Goal: Information Seeking & Learning: Learn about a topic

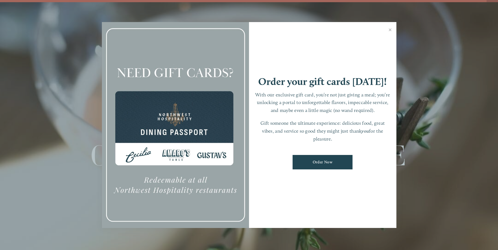
scroll to position [11, 0]
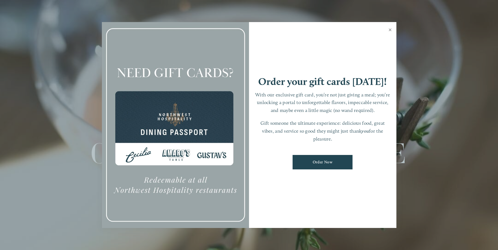
click at [390, 27] on link "Close" at bounding box center [390, 30] width 11 height 15
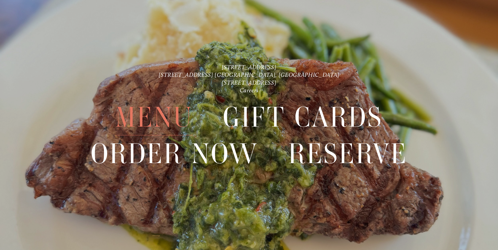
click at [136, 119] on span "Menu" at bounding box center [154, 117] width 78 height 36
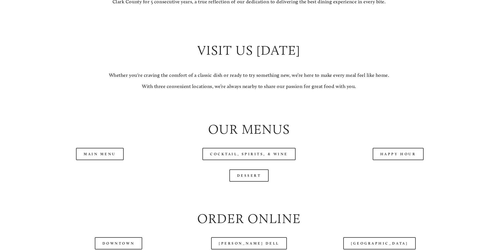
scroll to position [600, 0]
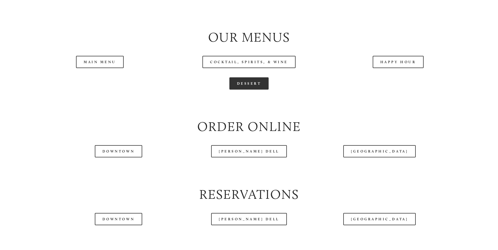
click at [252, 90] on link "Dessert" at bounding box center [250, 83] width 40 height 12
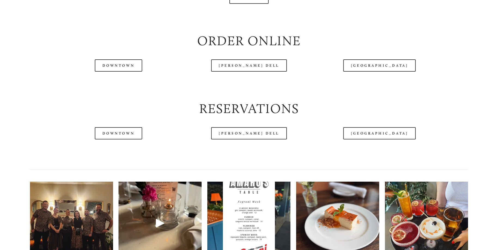
scroll to position [763, 0]
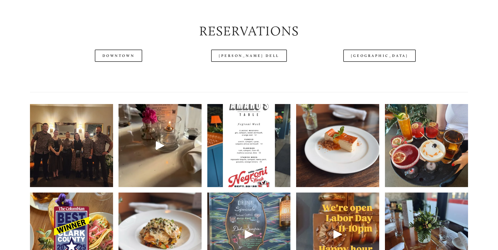
click at [103, 182] on img at bounding box center [71, 145] width 111 height 83
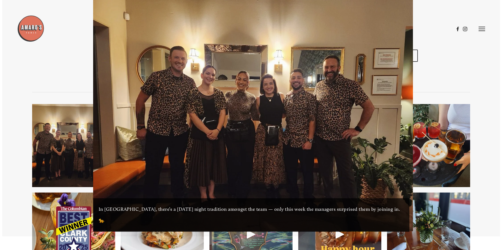
scroll to position [750, 0]
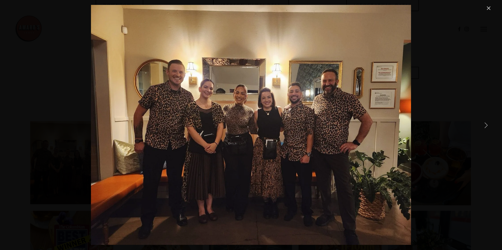
click at [484, 125] on link "Next Item" at bounding box center [486, 125] width 12 height 12
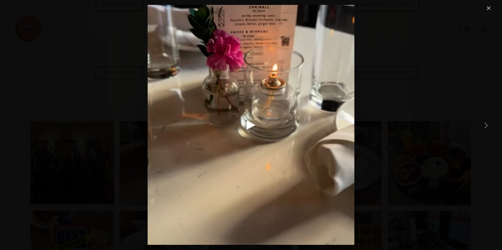
click at [484, 125] on link "Next Item" at bounding box center [486, 125] width 12 height 12
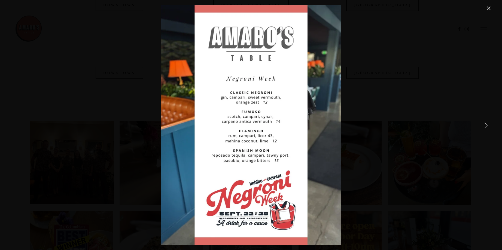
click at [484, 125] on link "Next Item" at bounding box center [486, 125] width 12 height 12
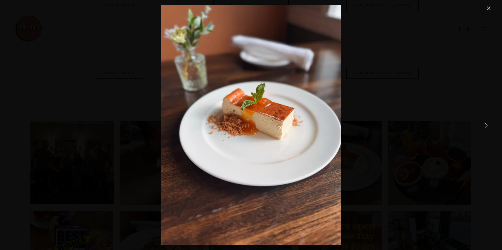
click at [484, 125] on link "Next Item" at bounding box center [486, 125] width 12 height 12
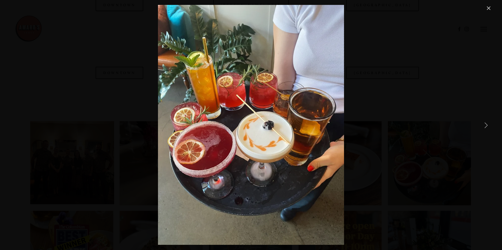
click at [484, 125] on link "Next Item" at bounding box center [486, 125] width 12 height 12
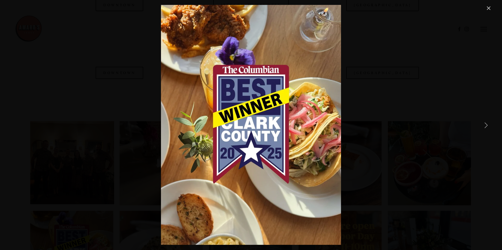
click at [484, 125] on link "Next Item" at bounding box center [486, 125] width 12 height 12
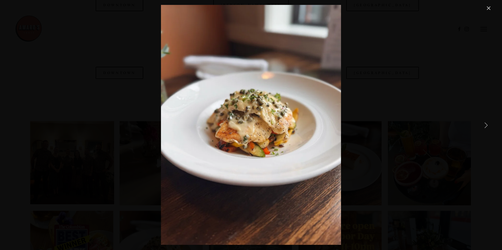
click at [484, 125] on link "Next Item" at bounding box center [486, 125] width 12 height 12
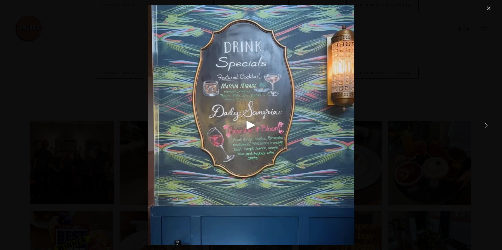
click at [484, 125] on link "Next Item" at bounding box center [486, 125] width 12 height 12
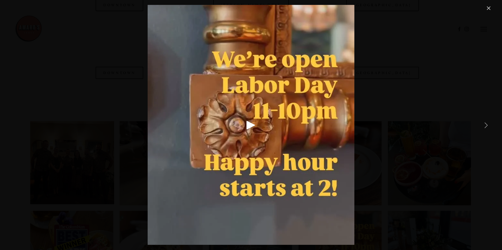
click at [484, 125] on link "Next Item" at bounding box center [486, 125] width 12 height 12
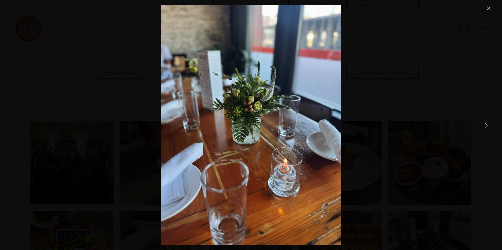
click at [484, 125] on link "Next Item" at bounding box center [486, 125] width 12 height 12
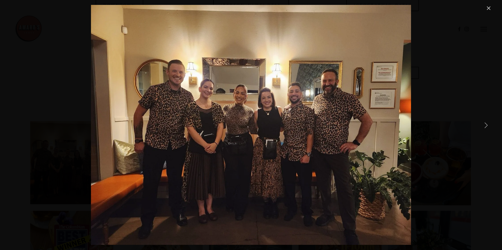
click at [484, 125] on link "Next Item" at bounding box center [486, 125] width 12 height 12
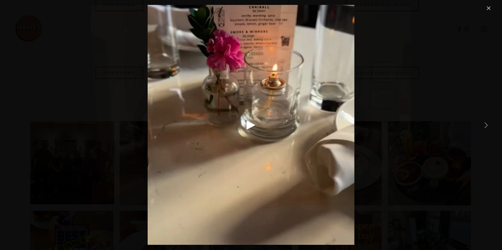
click at [484, 125] on link "Next Item" at bounding box center [486, 125] width 12 height 12
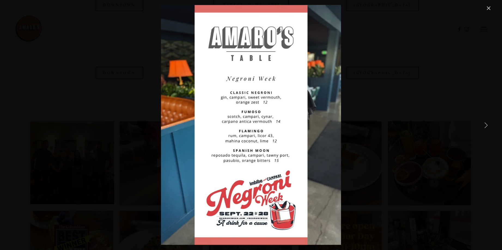
click at [484, 125] on link "Next Item" at bounding box center [486, 125] width 12 height 12
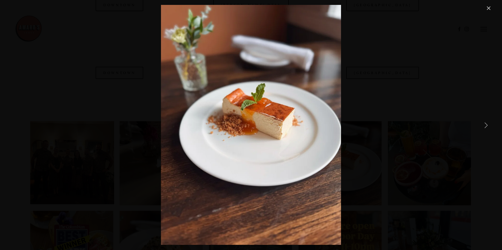
click at [484, 125] on link "Next Item" at bounding box center [486, 125] width 12 height 12
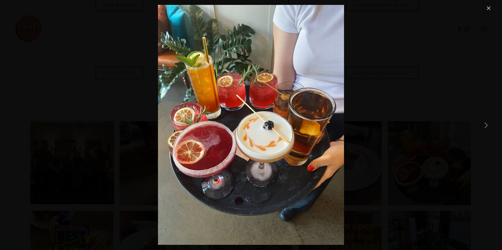
click at [484, 127] on link "Next Item" at bounding box center [486, 125] width 12 height 12
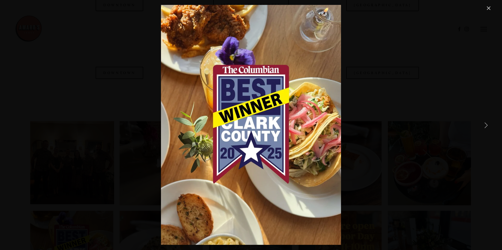
click at [484, 125] on link "Next Item" at bounding box center [486, 125] width 12 height 12
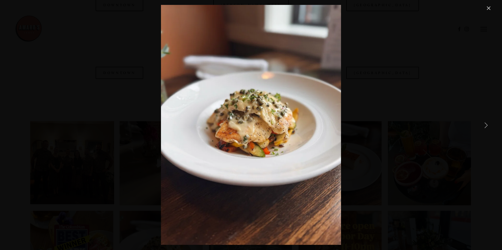
click at [484, 125] on link "Next Item" at bounding box center [486, 125] width 12 height 12
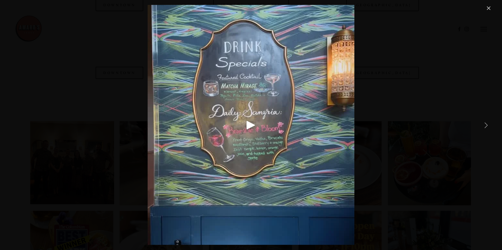
click at [484, 125] on link "Next Item" at bounding box center [486, 125] width 12 height 12
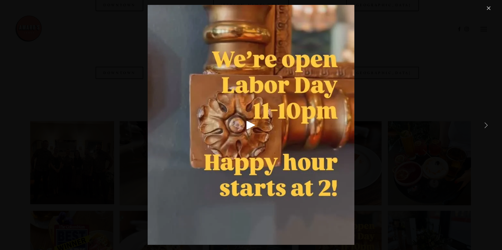
click at [486, 9] on link "Close" at bounding box center [489, 8] width 7 height 7
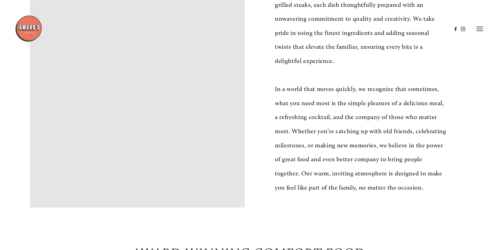
scroll to position [136, 0]
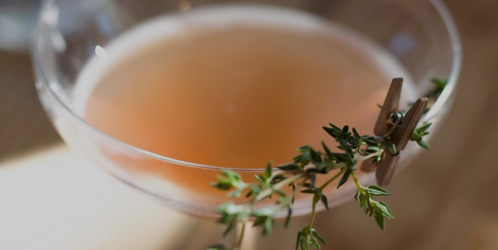
scroll to position [11, 0]
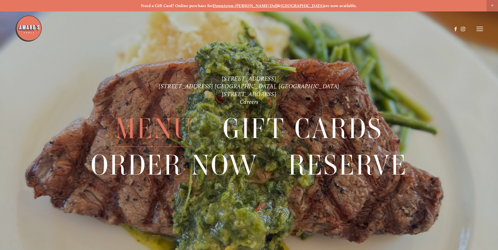
click at [161, 134] on span "Menu" at bounding box center [154, 129] width 78 height 36
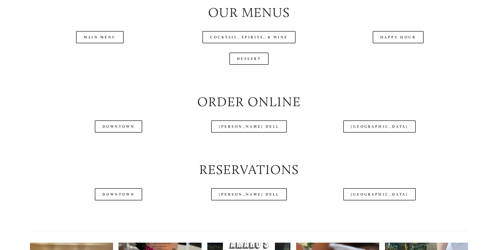
scroll to position [627, 0]
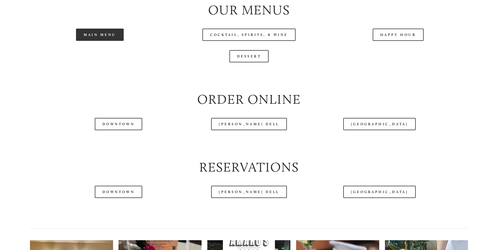
click at [107, 41] on link "Main Menu" at bounding box center [100, 35] width 48 height 12
